Goal: Transaction & Acquisition: Purchase product/service

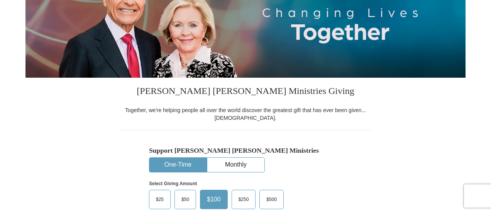
scroll to position [232, 0]
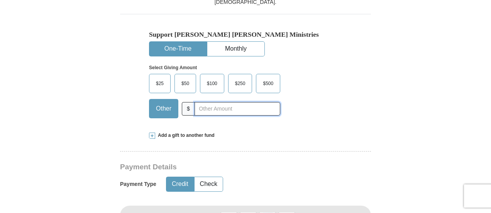
click at [222, 109] on input "text" at bounding box center [237, 109] width 86 height 14
type input "4000"
click at [317, 109] on div "Select Giving Amount Amount must be a valid number The total gift cannot be les…" at bounding box center [245, 90] width 193 height 68
click at [174, 49] on button "One-Time" at bounding box center [177, 49] width 57 height 14
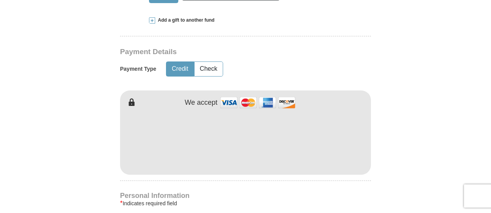
scroll to position [347, 0]
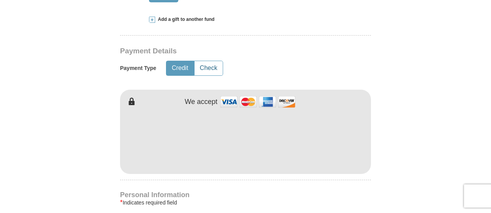
click at [211, 69] on button "Check" at bounding box center [208, 68] width 28 height 14
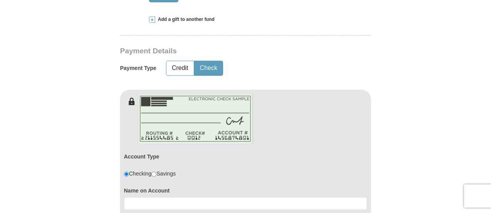
scroll to position [463, 0]
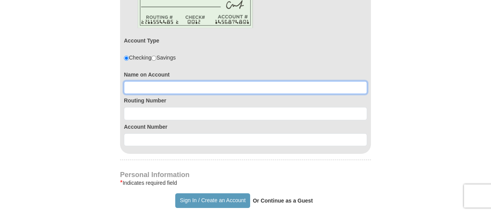
click at [131, 90] on input at bounding box center [245, 87] width 243 height 13
click at [137, 86] on input at bounding box center [245, 87] width 243 height 13
type input "Mega Praise Ministries"
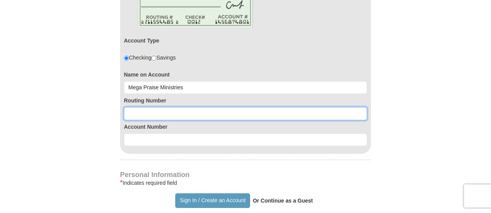
click at [131, 107] on input at bounding box center [245, 113] width 243 height 13
type input "122000247"
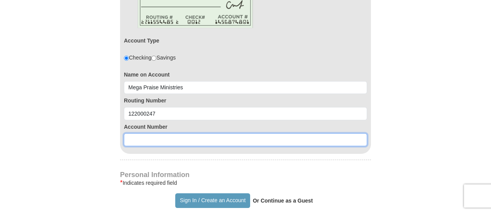
click at [152, 137] on input at bounding box center [245, 139] width 243 height 13
type input "8728198402"
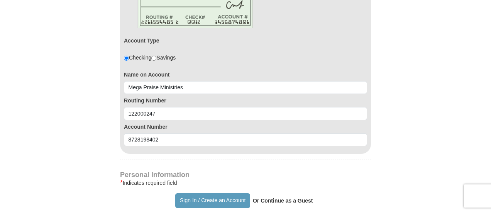
click at [59, 122] on form "Already have an account? Sign in for faster giving. Don't have an account? Crea…" at bounding box center [245, 89] width 440 height 1042
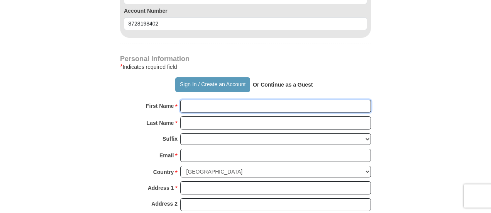
click at [217, 102] on input "First Name *" at bounding box center [275, 106] width 191 height 13
type input "Manuel"
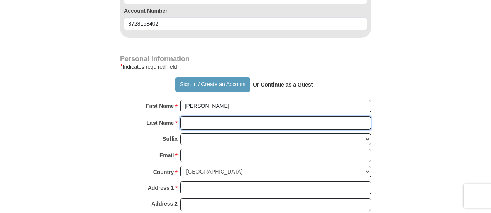
type input "Johnson"
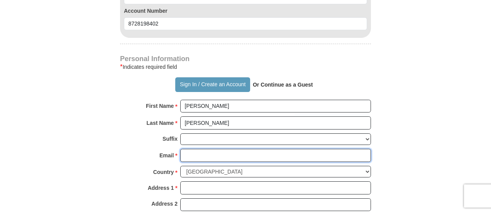
type input "Mannycjohnson777@yahoo.com"
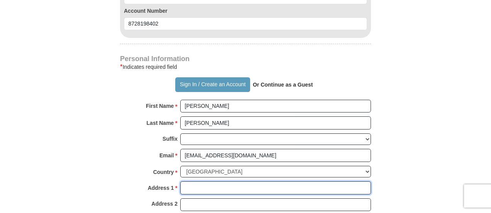
type input "1158 26th St"
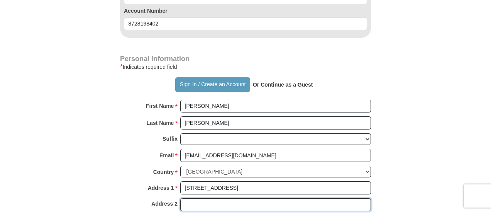
type input "Suite 642"
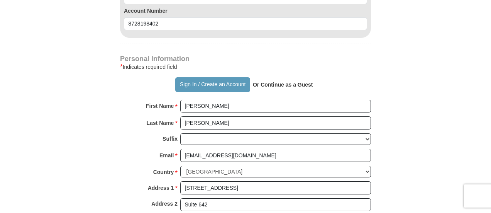
type input "Santa Monica"
select select "CA"
type input "90403"
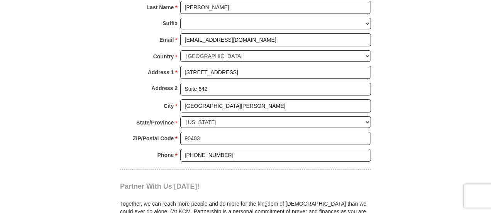
scroll to position [695, 0]
click at [194, 148] on input "+1 03105021173" at bounding box center [275, 154] width 191 height 13
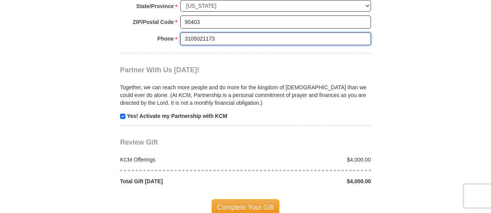
scroll to position [926, 0]
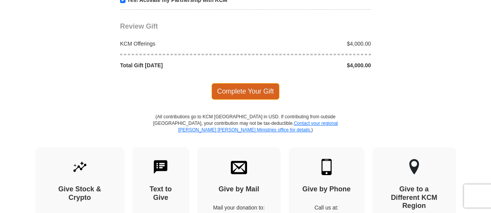
type input "3105021173"
click at [236, 89] on span "Complete Your Gift" at bounding box center [245, 91] width 68 height 16
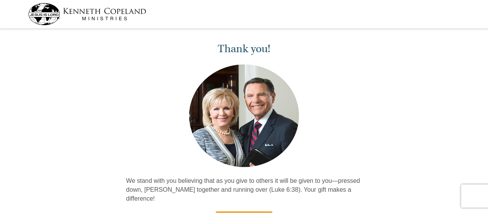
scroll to position [116, 0]
